Goal: Task Accomplishment & Management: Manage account settings

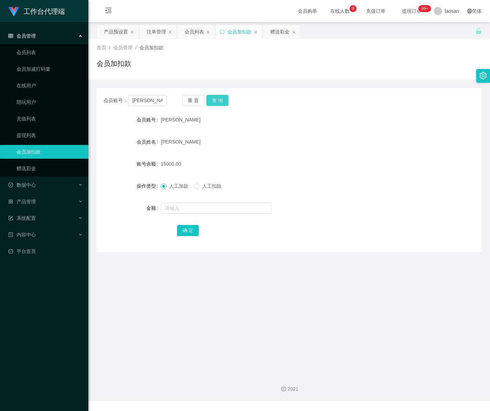
click at [217, 102] on button "查 询" at bounding box center [218, 100] width 22 height 11
drag, startPoint x: 159, startPoint y: 104, endPoint x: 107, endPoint y: 97, distance: 52.6
click at [107, 98] on div "会员账号： [PERSON_NAME]" at bounding box center [135, 100] width 63 height 11
click at [33, 35] on span "会员管理" at bounding box center [22, 36] width 28 height 6
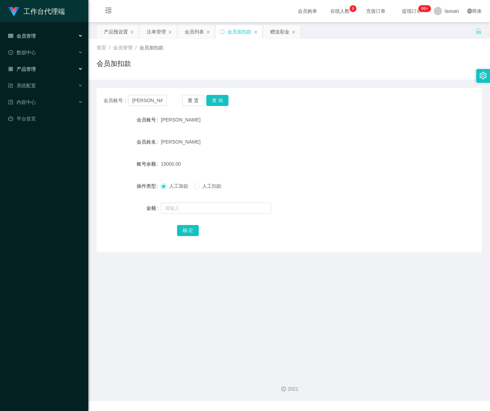
drag, startPoint x: 42, startPoint y: 69, endPoint x: 67, endPoint y: 70, distance: 25.2
click at [42, 69] on div "产品管理" at bounding box center [44, 69] width 88 height 14
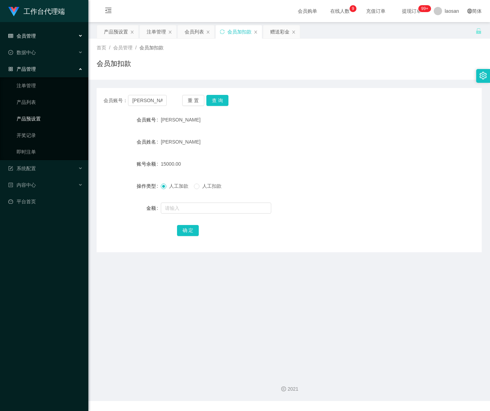
click at [51, 117] on link "产品预设置" at bounding box center [50, 119] width 66 height 14
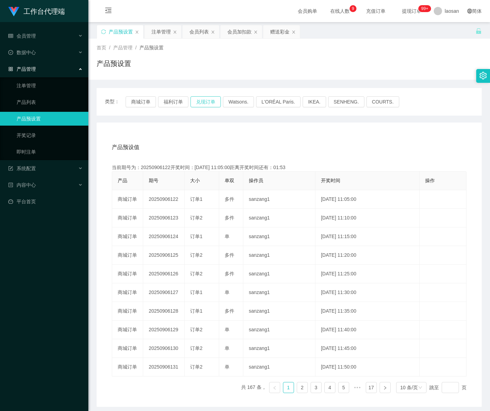
click at [206, 99] on button "兑现订单" at bounding box center [206, 101] width 30 height 11
click at [136, 102] on button "商城订单" at bounding box center [141, 101] width 30 height 11
click at [42, 37] on div "会员管理" at bounding box center [44, 36] width 88 height 14
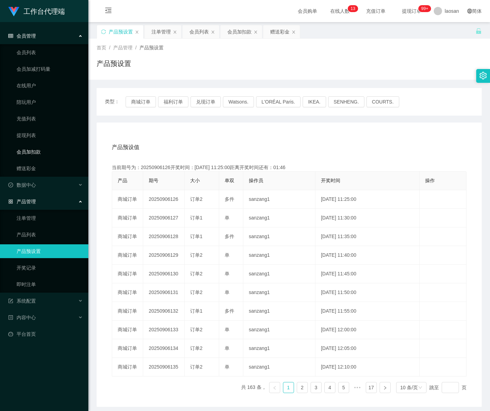
click at [41, 151] on link "会员加扣款" at bounding box center [50, 152] width 66 height 14
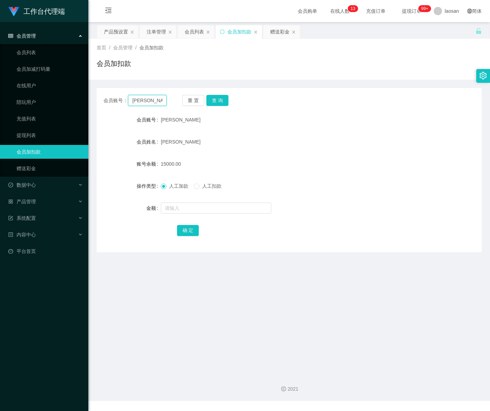
click at [154, 101] on input "Huang" at bounding box center [147, 100] width 38 height 11
click at [218, 98] on button "查 询" at bounding box center [218, 100] width 22 height 11
click at [189, 207] on input "text" at bounding box center [216, 208] width 111 height 11
type input "15000"
click at [192, 232] on button "确 定" at bounding box center [188, 230] width 22 height 11
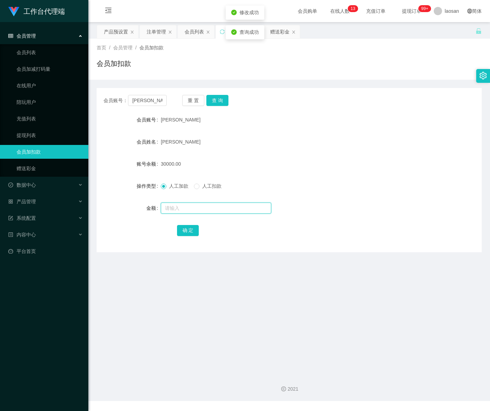
click at [190, 205] on input "text" at bounding box center [216, 208] width 111 height 11
click at [35, 41] on div "会员管理" at bounding box center [44, 36] width 88 height 14
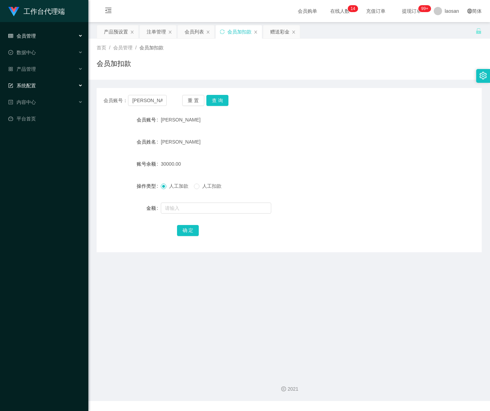
click at [35, 84] on span "系统配置" at bounding box center [22, 86] width 28 height 6
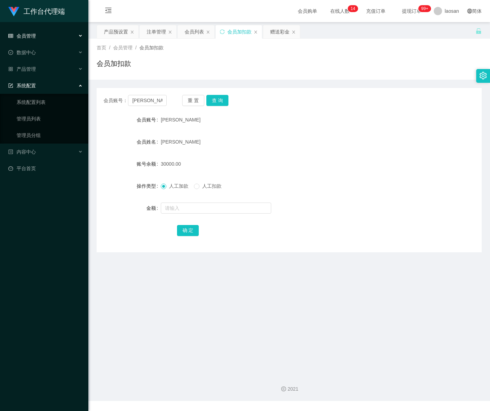
click at [46, 89] on div "系统配置" at bounding box center [44, 86] width 88 height 14
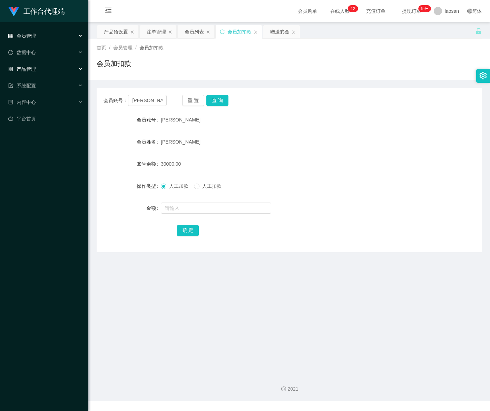
click at [40, 68] on div "产品管理" at bounding box center [44, 69] width 88 height 14
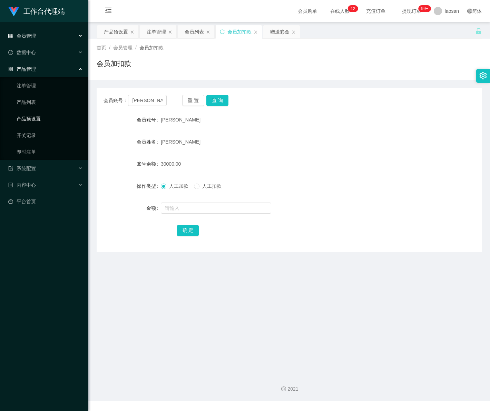
click at [41, 116] on link "产品预设置" at bounding box center [50, 119] width 66 height 14
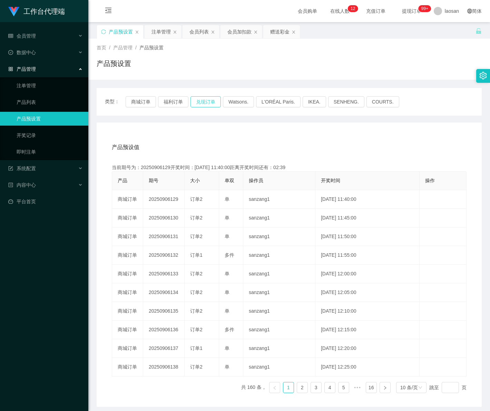
click at [208, 101] on button "兑现订单" at bounding box center [206, 101] width 30 height 11
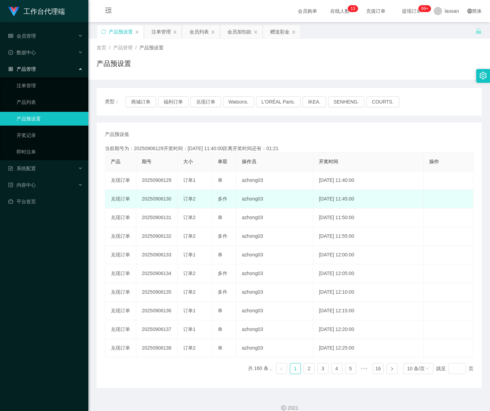
drag, startPoint x: 162, startPoint y: 199, endPoint x: 175, endPoint y: 199, distance: 12.4
click at [175, 199] on td "20250906130" at bounding box center [156, 199] width 41 height 19
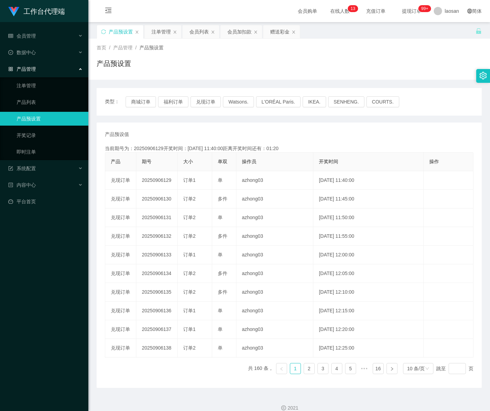
copy td "130"
click at [37, 41] on div "会员管理" at bounding box center [44, 36] width 88 height 14
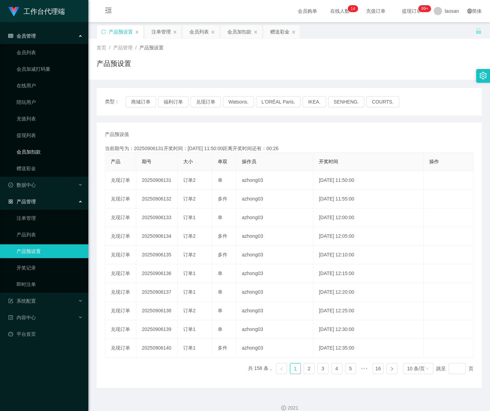
click at [42, 151] on link "会员加扣款" at bounding box center [50, 152] width 66 height 14
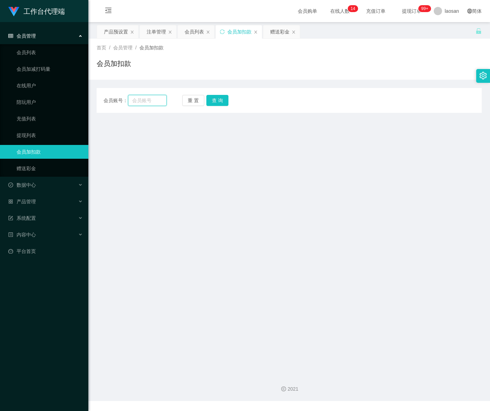
click at [144, 101] on input "text" at bounding box center [147, 100] width 38 height 11
click at [57, 39] on div "会员管理" at bounding box center [44, 36] width 88 height 14
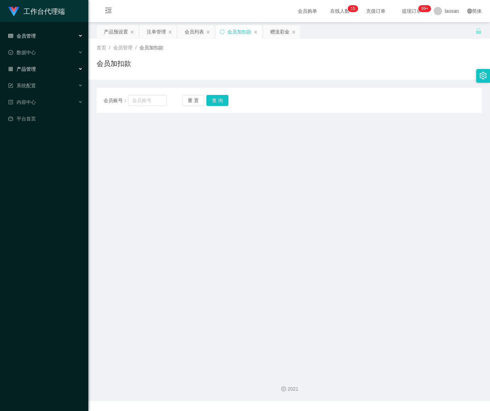
click at [44, 72] on div "产品管理" at bounding box center [44, 69] width 88 height 14
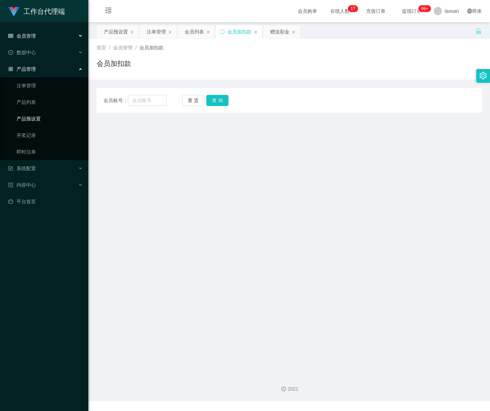
click at [33, 119] on link "产品预设置" at bounding box center [50, 119] width 66 height 14
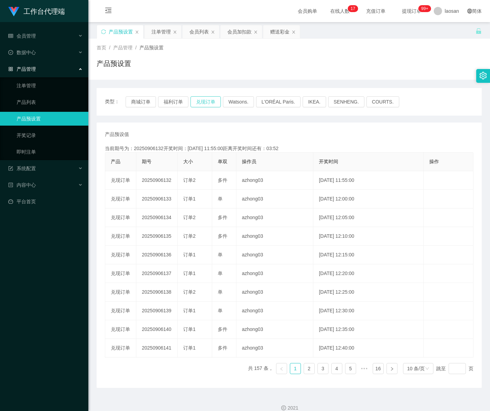
click at [204, 101] on button "兑现订单" at bounding box center [206, 101] width 30 height 11
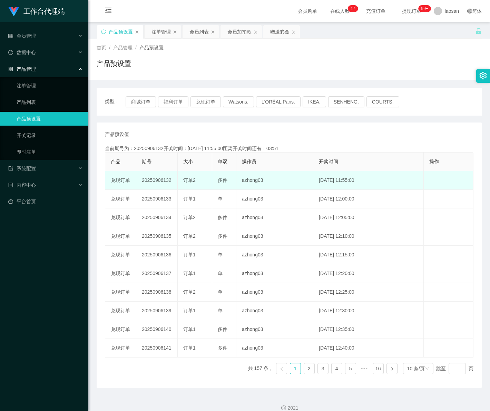
click at [161, 179] on td "20250906132" at bounding box center [156, 180] width 41 height 19
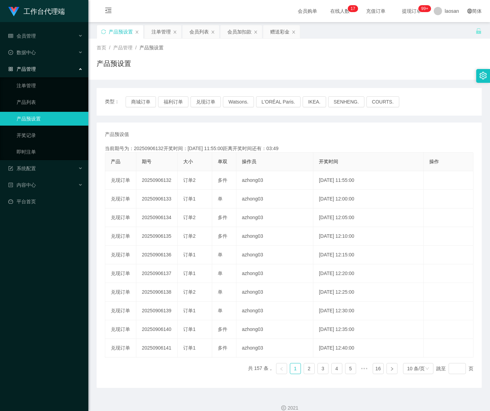
drag, startPoint x: 162, startPoint y: 180, endPoint x: 4, endPoint y: 256, distance: 174.7
click at [172, 182] on td "20250906132" at bounding box center [156, 180] width 41 height 19
copy td "132"
click at [205, 106] on button "兑现订单" at bounding box center [206, 101] width 30 height 11
click at [37, 85] on link "注单管理" at bounding box center [50, 86] width 66 height 14
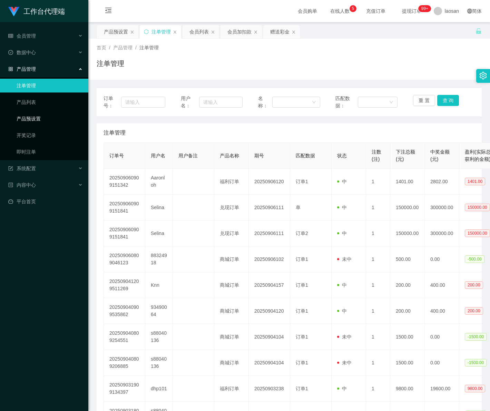
click at [40, 116] on link "产品预设置" at bounding box center [50, 119] width 66 height 14
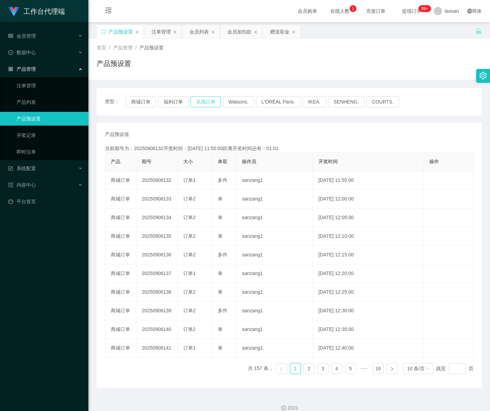
click at [208, 102] on button "兑现订单" at bounding box center [206, 101] width 30 height 11
click at [33, 86] on link "注单管理" at bounding box center [50, 86] width 66 height 14
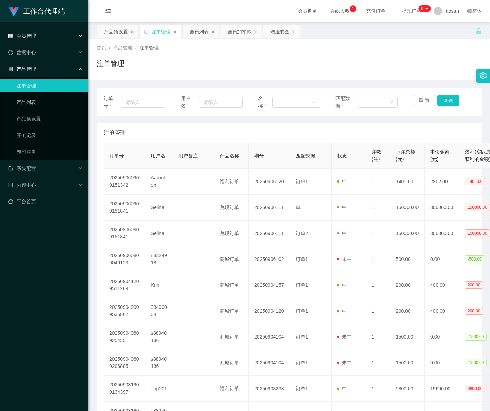
click at [30, 39] on div "会员管理" at bounding box center [44, 36] width 88 height 14
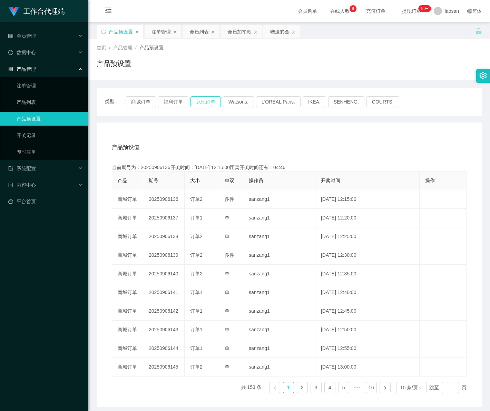
click at [201, 104] on button "兑现订单" at bounding box center [206, 101] width 30 height 11
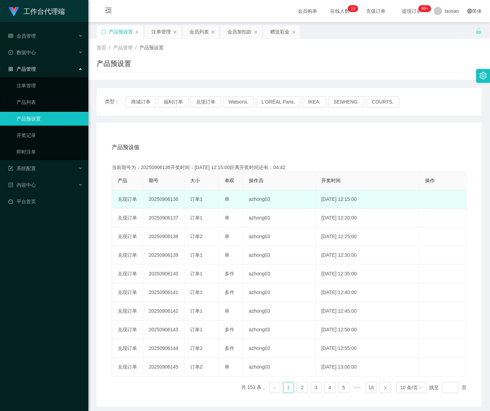
drag, startPoint x: 169, startPoint y: 199, endPoint x: 181, endPoint y: 200, distance: 12.9
click at [181, 200] on td "20250906136" at bounding box center [163, 199] width 41 height 19
copy td "136"
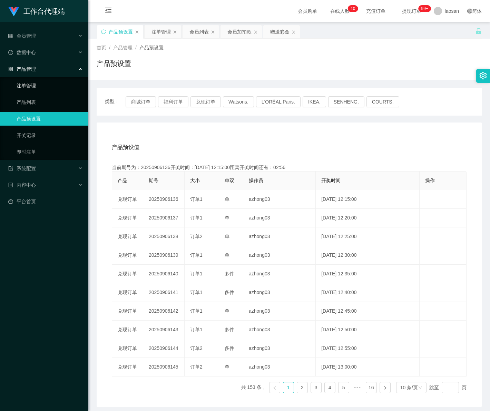
click at [49, 89] on link "注单管理" at bounding box center [50, 86] width 66 height 14
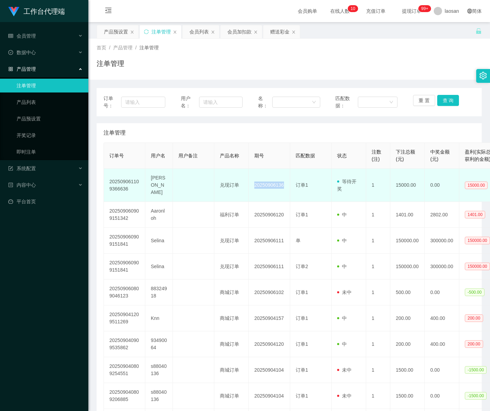
drag, startPoint x: 254, startPoint y: 181, endPoint x: 290, endPoint y: 183, distance: 36.3
click at [290, 183] on tr "202509061109366636 [PERSON_NAME] 兑现订单 20250906136 订单1 等待开奖 1 15000.00 0.00 1500…" at bounding box center [301, 185] width 395 height 33
copy td "20250906136"
